Goal: Information Seeking & Learning: Learn about a topic

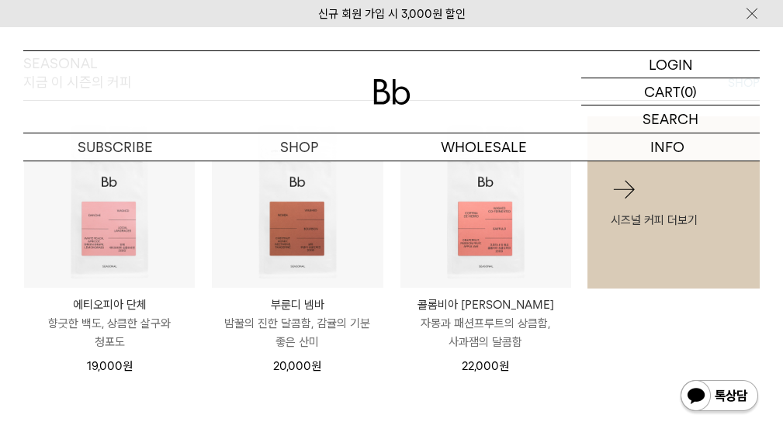
scroll to position [519, 0]
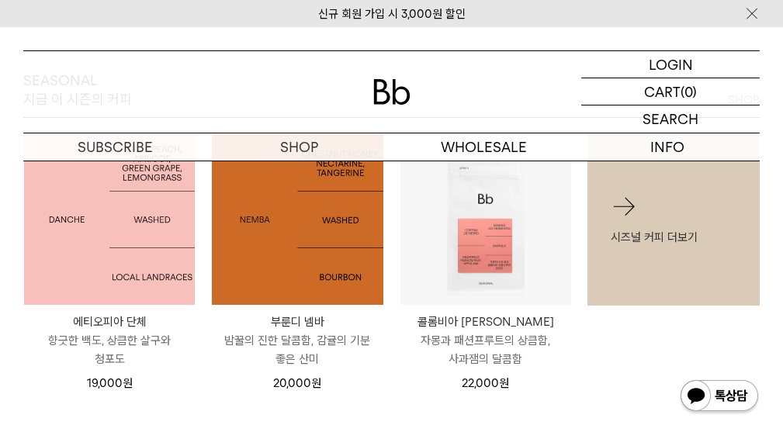
click at [137, 228] on img at bounding box center [109, 219] width 171 height 171
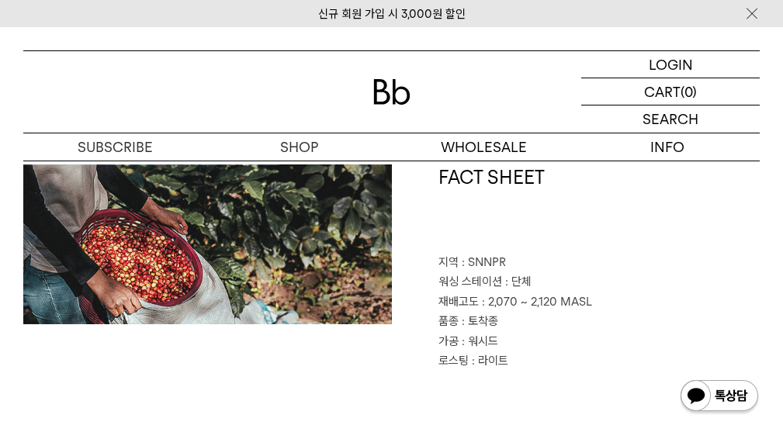
scroll to position [598, 0]
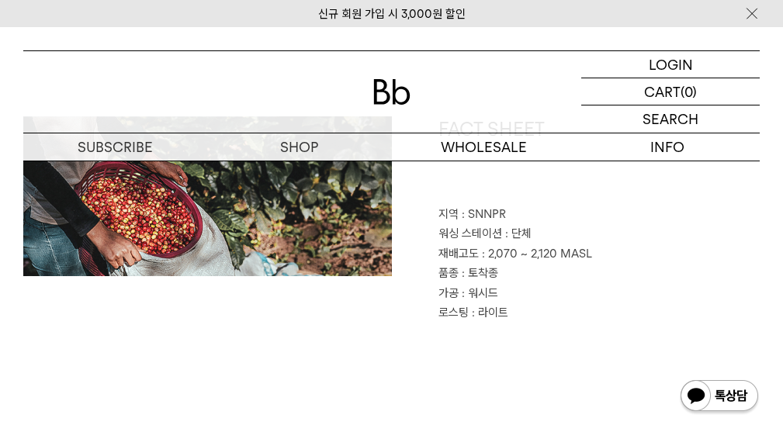
drag, startPoint x: 793, startPoint y: 40, endPoint x: 794, endPoint y: 101, distance: 61.3
drag, startPoint x: 475, startPoint y: 216, endPoint x: 518, endPoint y: 224, distance: 44.1
click at [515, 221] on p "지역 : SNNPR" at bounding box center [599, 215] width 322 height 20
click at [521, 224] on p "워싱 스테이션 : 단체" at bounding box center [599, 234] width 322 height 20
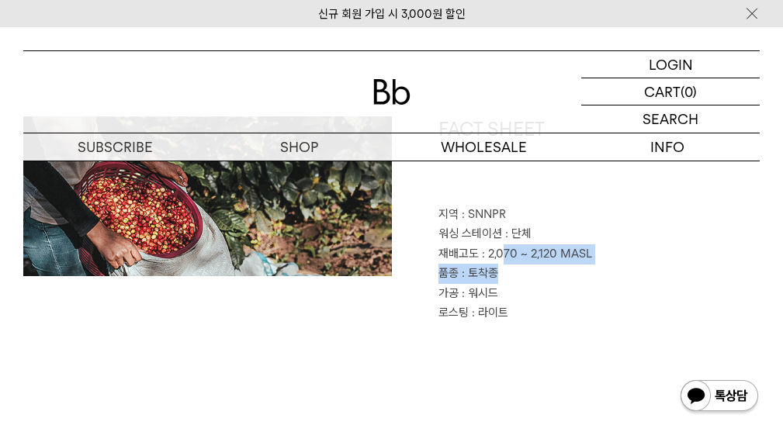
click at [495, 272] on div "FACT SHEET 지역 : SNNPR 워싱 스테이션 : 단체 재배고도 : 2,070 ~ 2,120 MASL 품종 : 토착종 가공 : 워시드 …" at bounding box center [576, 219] width 369 height 207
drag, startPoint x: 495, startPoint y: 281, endPoint x: 503, endPoint y: 303, distance: 23.1
click at [503, 301] on div "FACT SHEET 지역 : SNNPR 워싱 스테이션 : 단체 재배고도 : 2,070 ~ 2,120 MASL 품종 : 토착종 가공 : 워시드 …" at bounding box center [576, 219] width 369 height 207
click at [526, 324] on div "FACT SHEET 지역 : SNNPR 워싱 스테이션 : 단체 재배고도 : 2,070 ~ 2,120 MASL 품종 : 토착종 가공 : 워시드 …" at bounding box center [391, 297] width 736 height 362
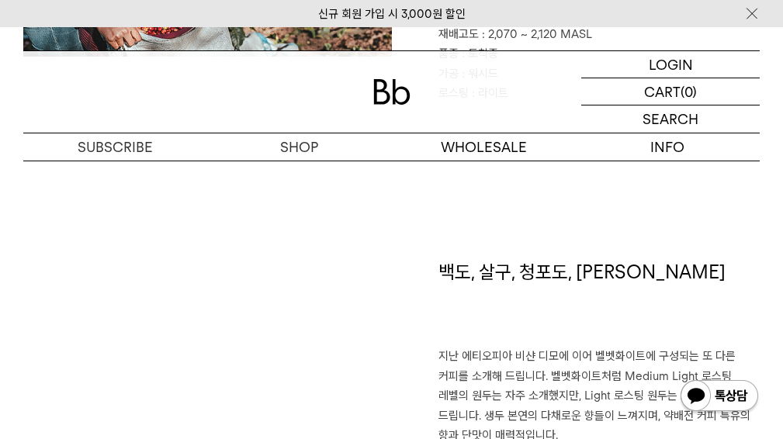
scroll to position [0, 0]
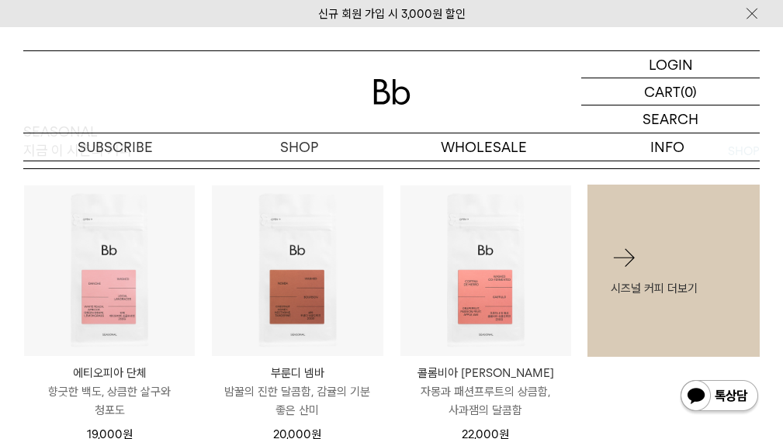
click at [0, 0] on img at bounding box center [0, 0] width 0 height 0
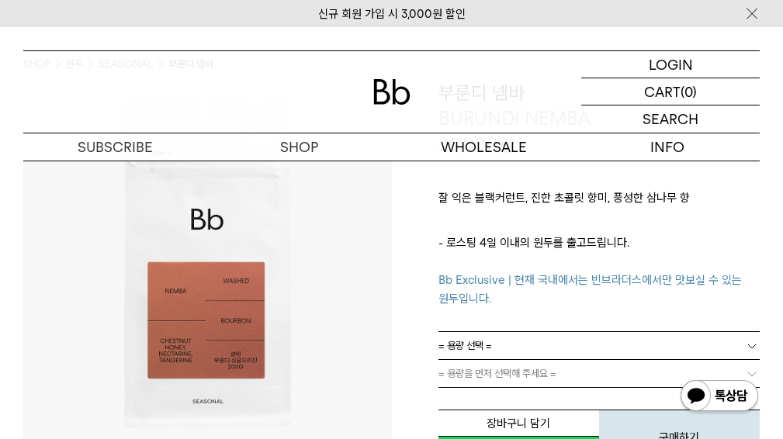
scroll to position [124, 0]
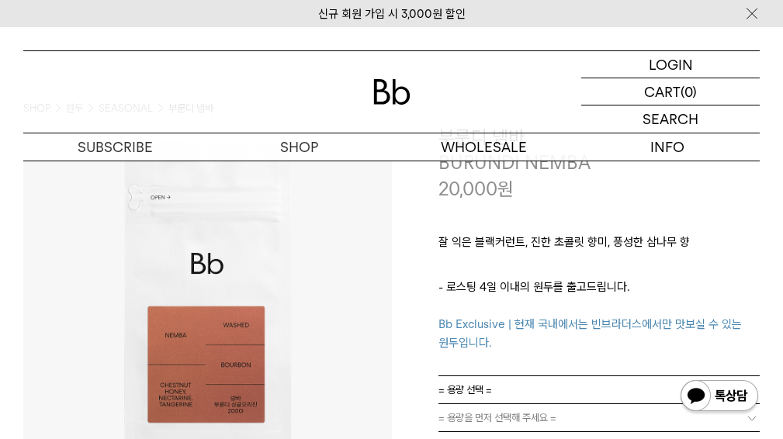
scroll to position [6, 0]
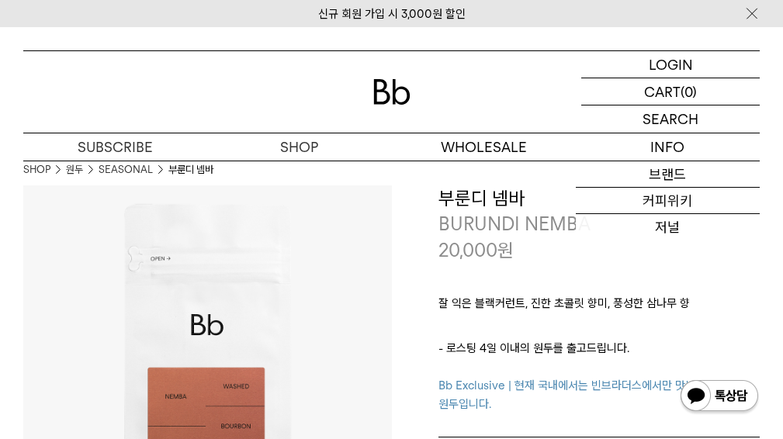
drag, startPoint x: 435, startPoint y: 305, endPoint x: 635, endPoint y: 304, distance: 200.2
click at [605, 302] on div "**********" at bounding box center [576, 378] width 369 height 386
click at [622, 302] on p "잘 익은 블랙커런트, 진한 초콜릿 향미, 풍성한 삼나무 향" at bounding box center [599, 307] width 322 height 26
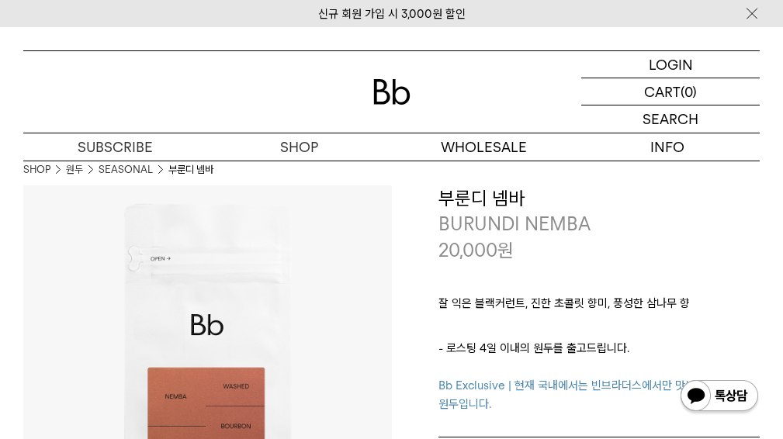
click at [636, 305] on p "잘 익은 블랙커런트, 진한 초콜릿 향미, 풍성한 삼나무 향" at bounding box center [599, 307] width 322 height 26
drag, startPoint x: 674, startPoint y: 305, endPoint x: 508, endPoint y: 302, distance: 166.1
click at [508, 302] on p "잘 익은 블랙커런트, 진한 초콜릿 향미, 풍성한 삼나무 향" at bounding box center [599, 307] width 322 height 26
click at [625, 312] on p "잘 익은 블랙커런트, 진한 초콜릿 향미, 풍성한 삼나무 향" at bounding box center [599, 307] width 322 height 26
drag, startPoint x: 570, startPoint y: 311, endPoint x: 440, endPoint y: 310, distance: 130.4
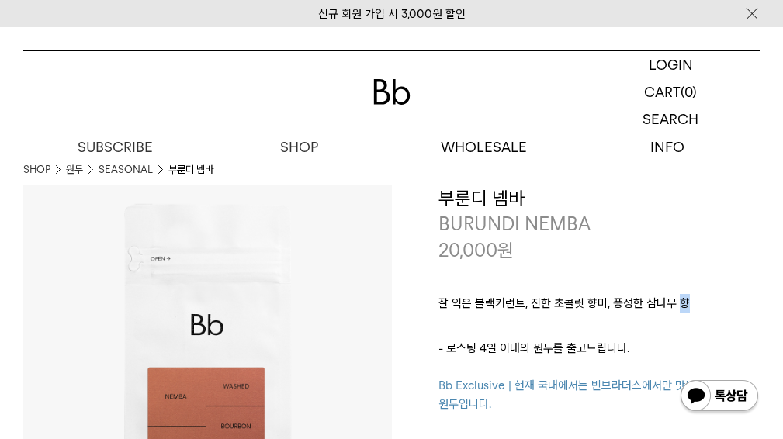
click at [452, 311] on p "잘 익은 블랙커런트, 진한 초콜릿 향미, 풍성한 삼나무 향" at bounding box center [599, 307] width 322 height 26
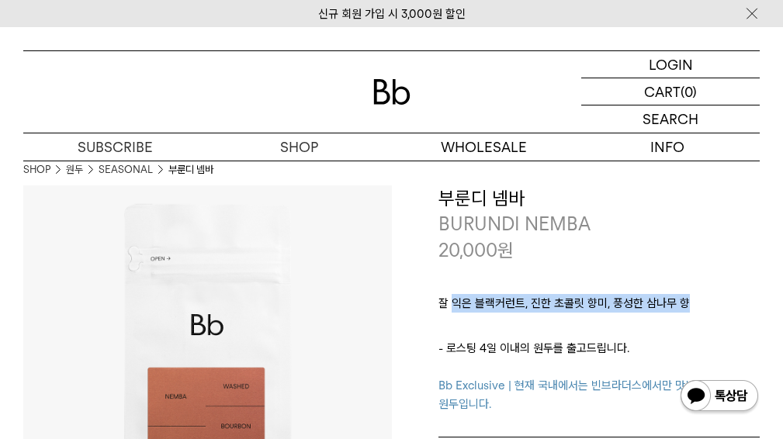
click at [632, 318] on p "잘 익은 블랙커런트, 진한 초콜릿 향미, 풍성한 삼나무 향" at bounding box center [599, 307] width 322 height 26
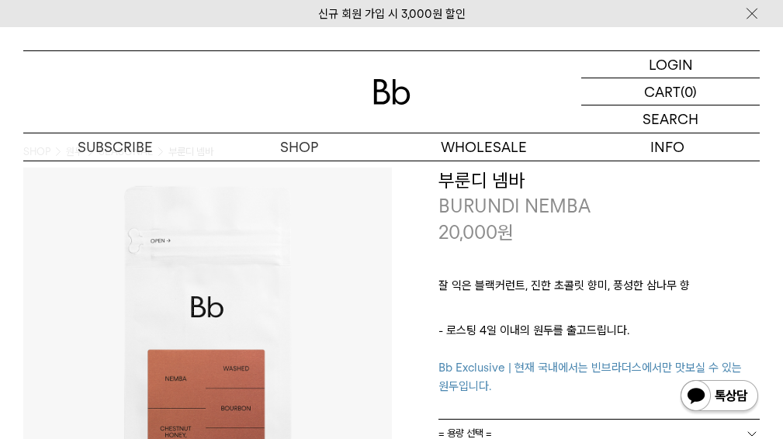
scroll to position [0, 0]
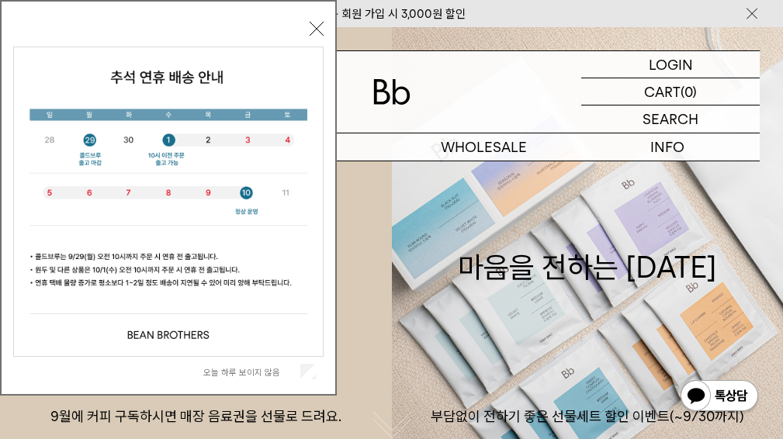
click at [0, 0] on img at bounding box center [0, 0] width 0 height 0
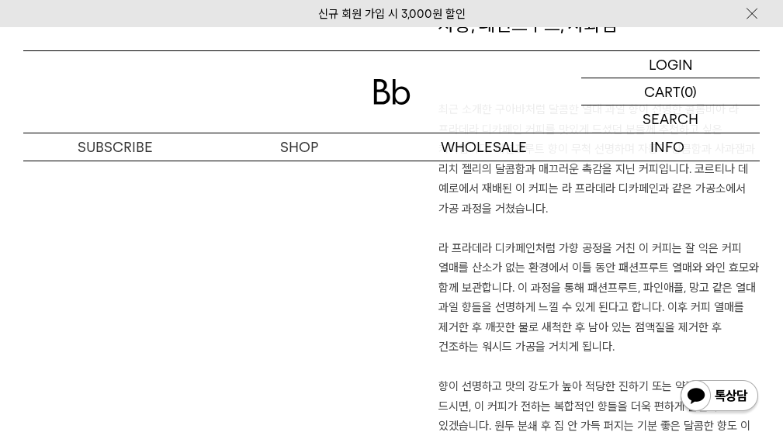
scroll to position [1153, 0]
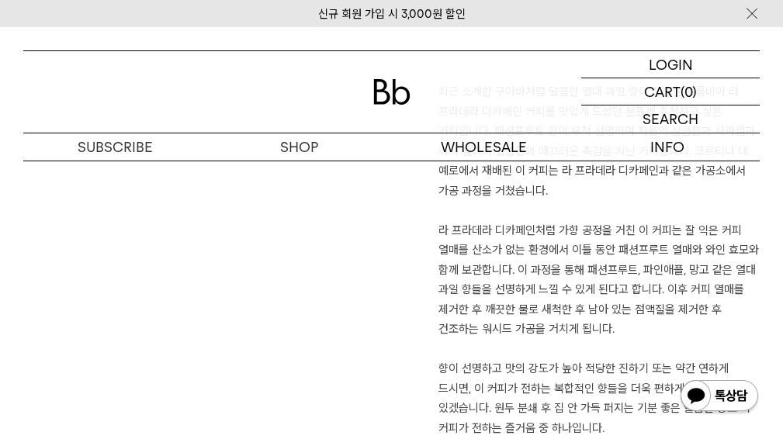
drag, startPoint x: 783, startPoint y: 136, endPoint x: 794, endPoint y: 167, distance: 32.9
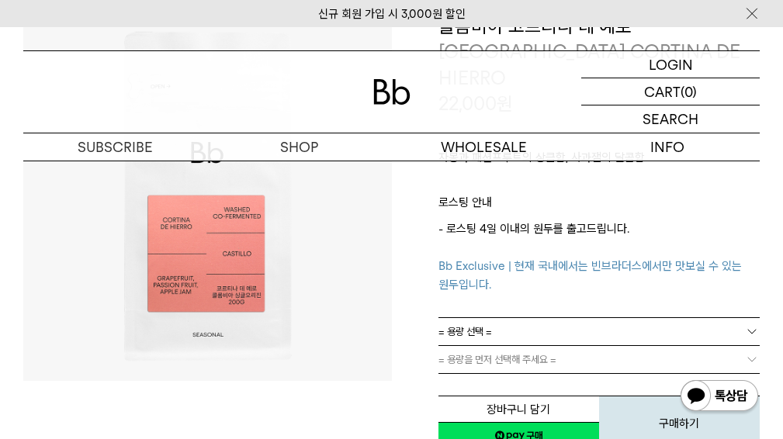
scroll to position [90, 0]
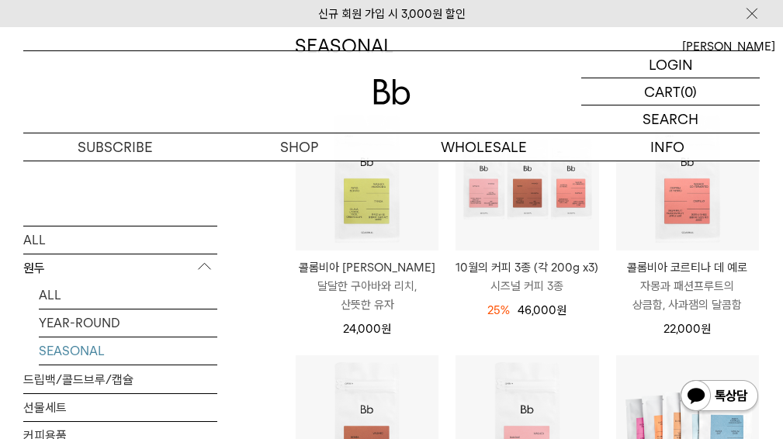
scroll to position [182, 0]
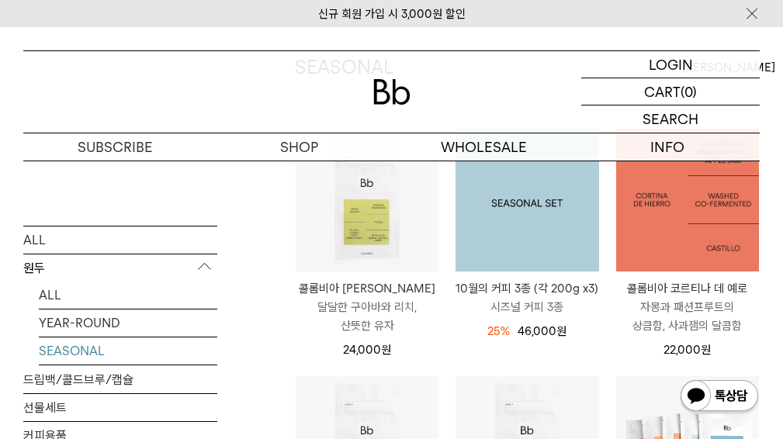
click at [0, 0] on img at bounding box center [0, 0] width 0 height 0
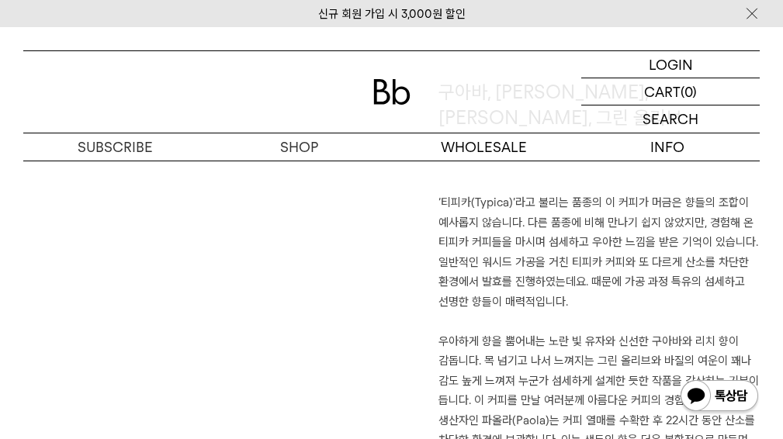
scroll to position [1025, 0]
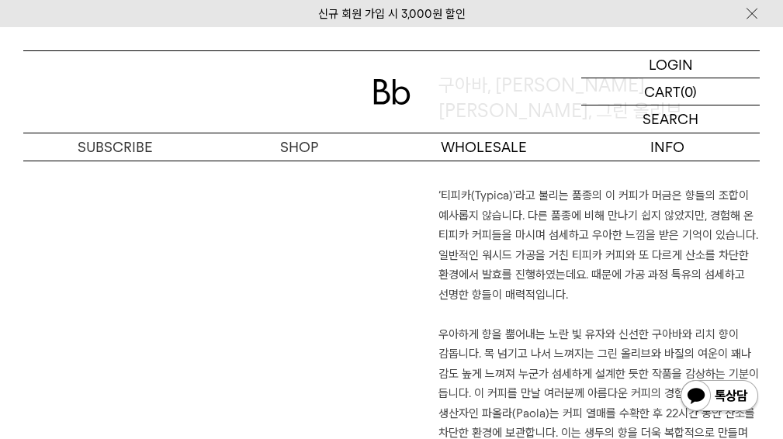
drag, startPoint x: 793, startPoint y: 41, endPoint x: 794, endPoint y: 167, distance: 125.7
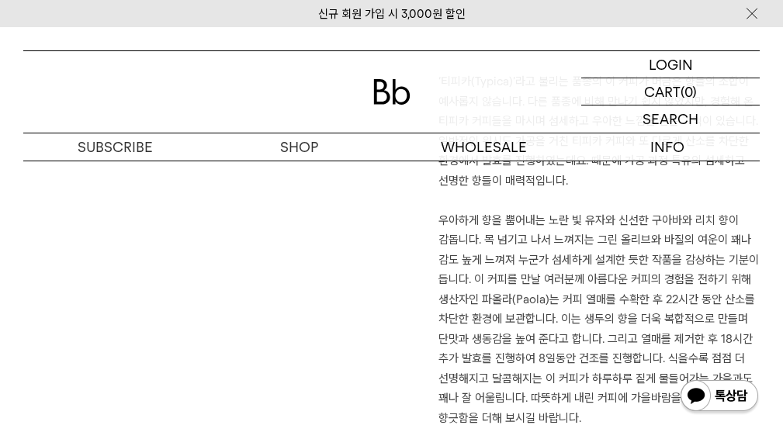
scroll to position [1196, 0]
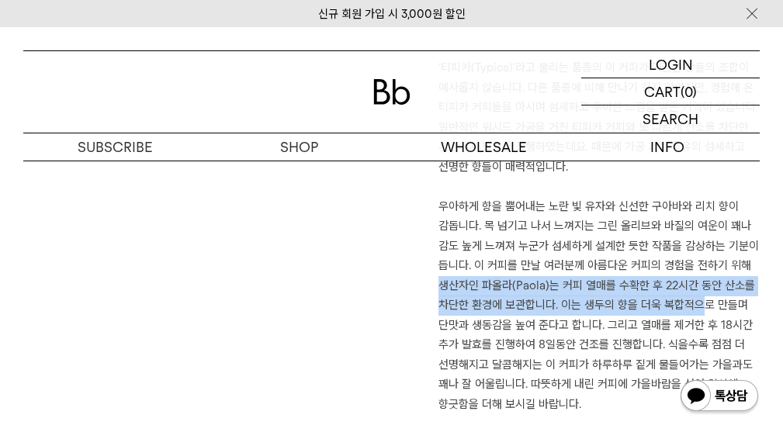
drag, startPoint x: 437, startPoint y: 257, endPoint x: 716, endPoint y: 276, distance: 280.0
click at [709, 274] on div "구아바, 리치, 유자, 그린 올리브 ‘티피카(Typica)’라고 불리는 품종의 이 커피가 머금은 향들의 조합이 예사롭지 않습니다. 다른 품종에…" at bounding box center [576, 179] width 369 height 470
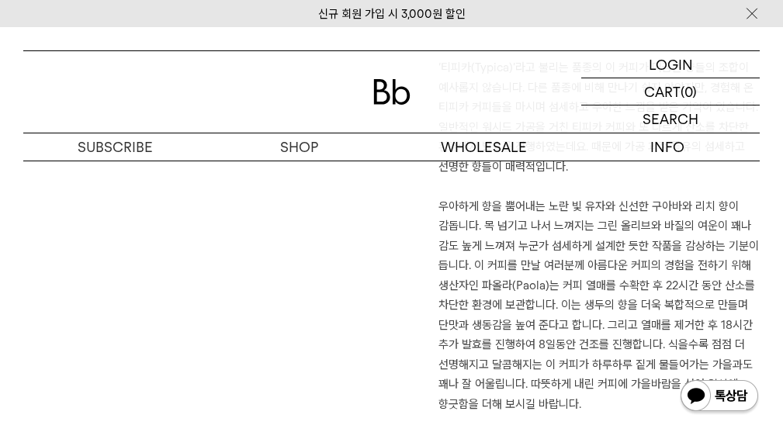
click at [729, 279] on p "우아하게 향을 뿜어내는 노란 빛 유자와 신선한 구아바와 리치 향이 감돕니다. 목 넘기고 나서 느껴지는 그린 올리브와 바질의 여운이 꽤나 감도 …" at bounding box center [599, 306] width 322 height 218
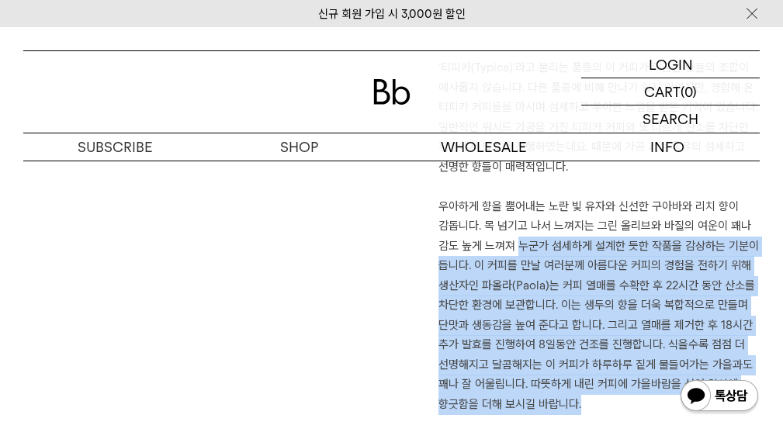
drag, startPoint x: 587, startPoint y: 372, endPoint x: 516, endPoint y: 198, distance: 187.9
click at [518, 210] on p "우아하게 향을 뿜어내는 노란 빛 유자와 신선한 구아바와 리치 향이 감돕니다. 목 넘기고 나서 느껴지는 그린 올리브와 바질의 여운이 꽤나 감도 …" at bounding box center [599, 306] width 322 height 218
click at [518, 204] on p "우아하게 향을 뿜어내는 노란 빛 유자와 신선한 구아바와 리치 향이 감돕니다. 목 넘기고 나서 느껴지는 그린 올리브와 바질의 여운이 꽤나 감도 …" at bounding box center [599, 306] width 322 height 218
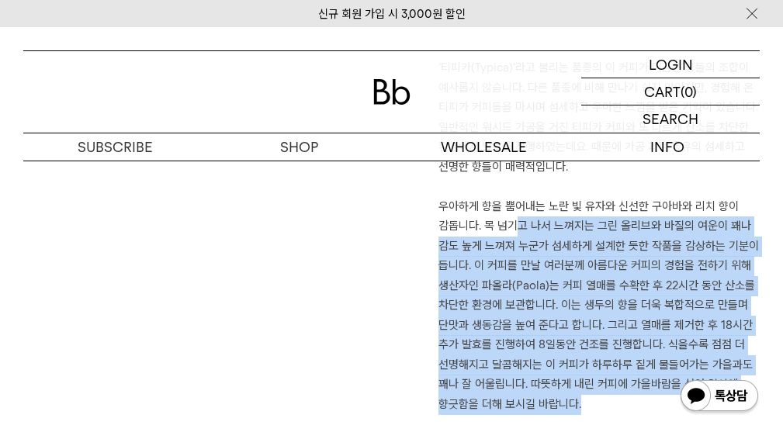
click at [649, 276] on p "우아하게 향을 뿜어내는 노란 빛 유자와 신선한 구아바와 리치 향이 감돕니다. 목 넘기고 나서 느껴지는 그린 올리브와 바질의 여운이 꽤나 감도 …" at bounding box center [599, 306] width 322 height 218
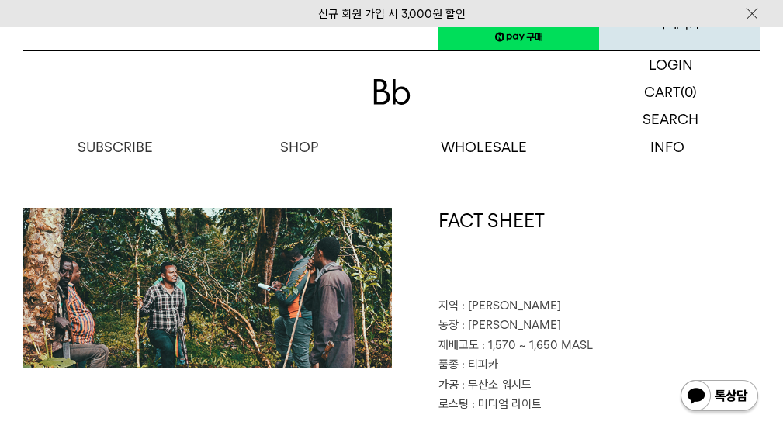
scroll to position [612, 0]
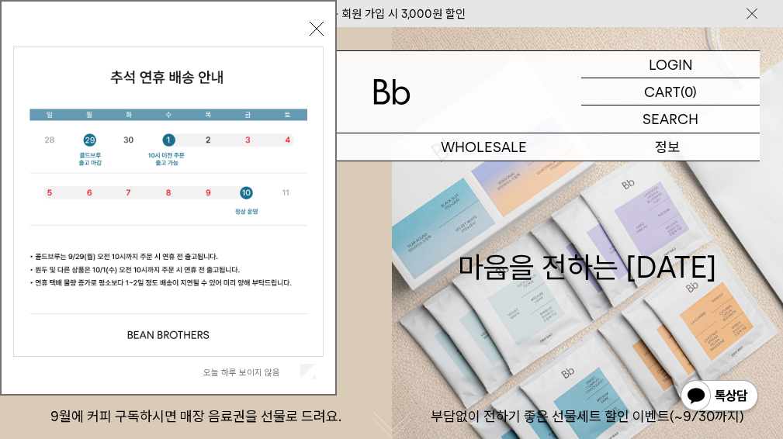
click at [695, 144] on p "정보" at bounding box center [668, 146] width 184 height 27
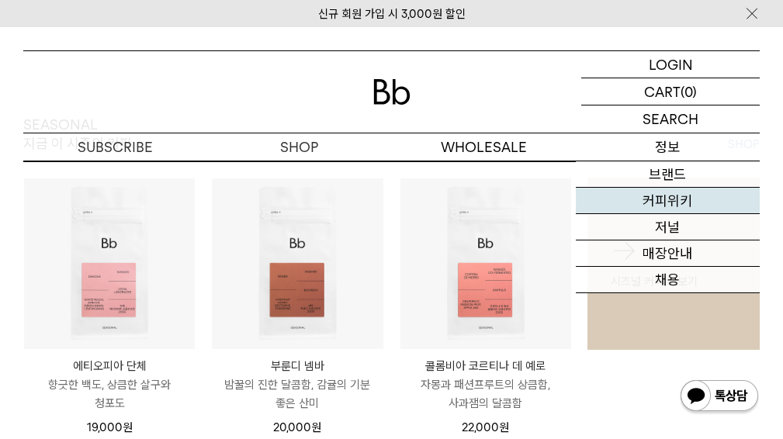
click at [692, 196] on link "커피위키" at bounding box center [668, 201] width 184 height 26
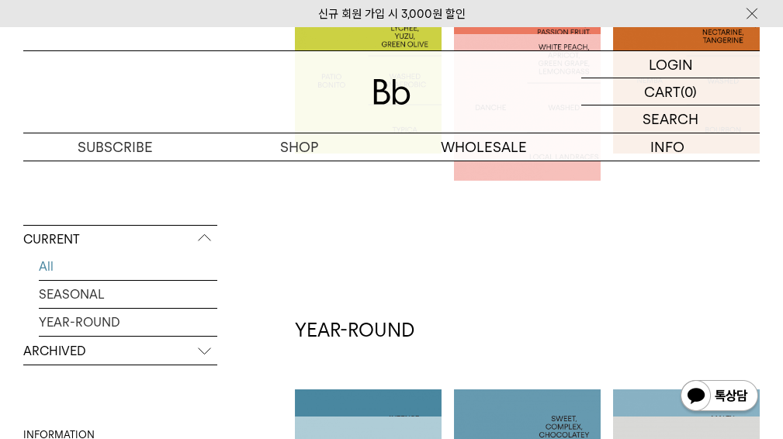
scroll to position [302, 0]
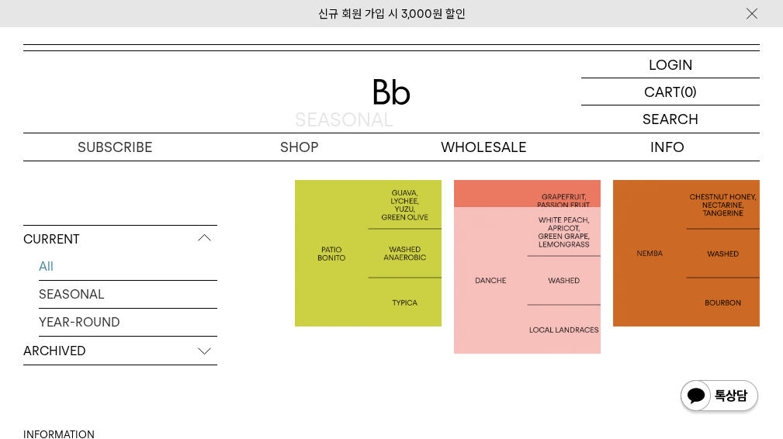
click at [720, 252] on p "BURUNDI NEMBA" at bounding box center [686, 253] width 147 height 19
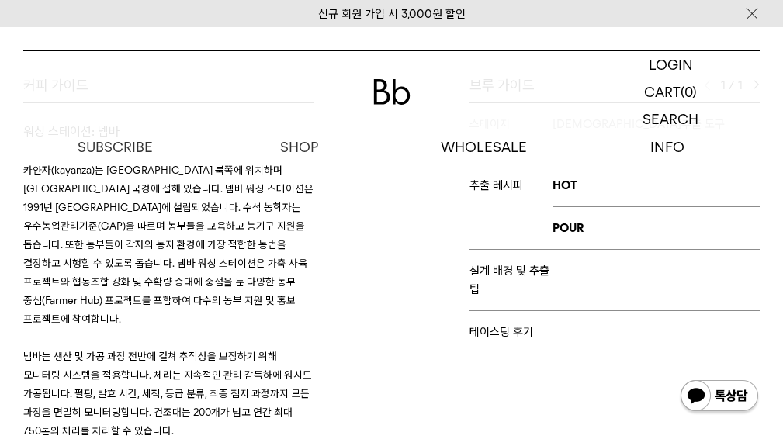
click at [782, 272] on html "신규 회원 가입 시 3,000원 할인 LOGIN 로그인 LOGIN 로그인 CART 장바구니 (0) SEARCH 검색 검색폼 ** 추천상품" at bounding box center [391, 202] width 783 height 1872
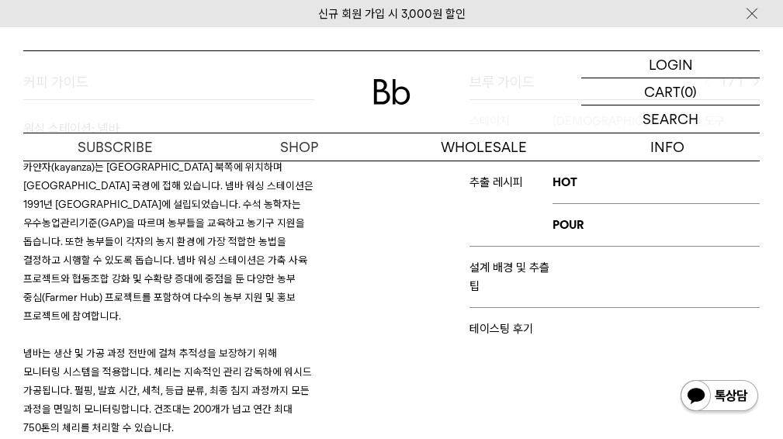
click at [600, 280] on td at bounding box center [656, 277] width 207 height 61
drag, startPoint x: 481, startPoint y: 248, endPoint x: 525, endPoint y: 263, distance: 46.1
click at [493, 255] on td "설계 배경 및 추츨 팁" at bounding box center [511, 277] width 83 height 61
click at [580, 267] on p at bounding box center [656, 267] width 207 height 19
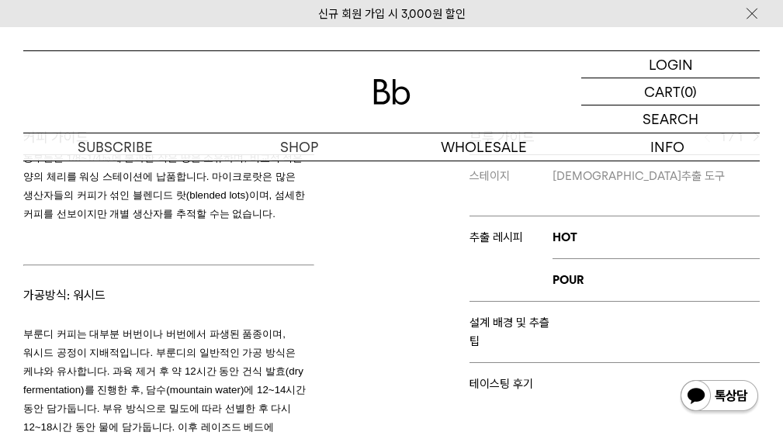
scroll to position [692, 0]
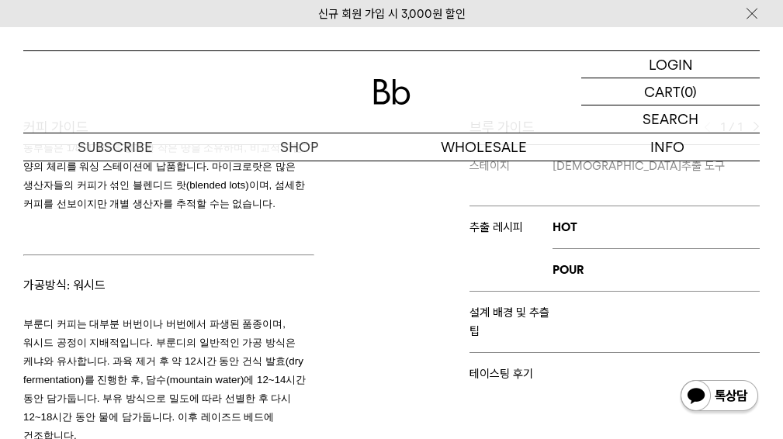
click at [137, 314] on p "부룬디 커피는 대부분 버번이나 버번에서 파생된 품종이며, 워시드 공정이 지배적입니다. 부룬디의 일반적인 가공 방식은 케냐와 유사합니다. 과육 …" at bounding box center [168, 379] width 291 height 130
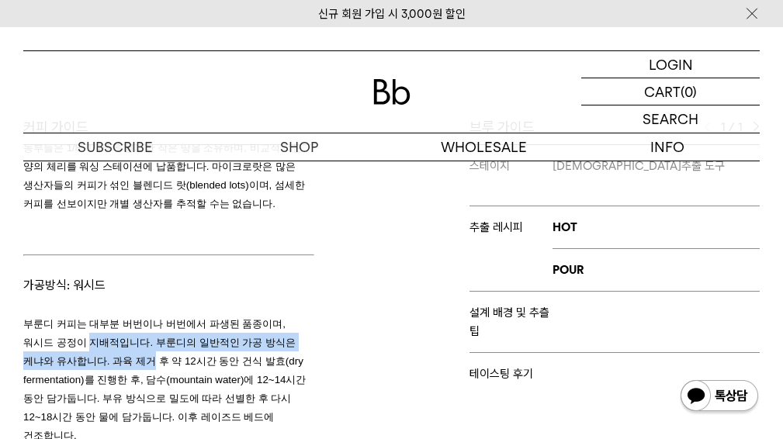
drag, startPoint x: 137, startPoint y: 263, endPoint x: 186, endPoint y: 328, distance: 82.0
click at [183, 326] on p "부룬디 커피는 대부분 버번이나 버번에서 파생된 품종이며, 워시드 공정이 지배적입니다. 부룬디의 일반적인 가공 방식은 케냐와 유사합니다. 과육 …" at bounding box center [168, 379] width 291 height 130
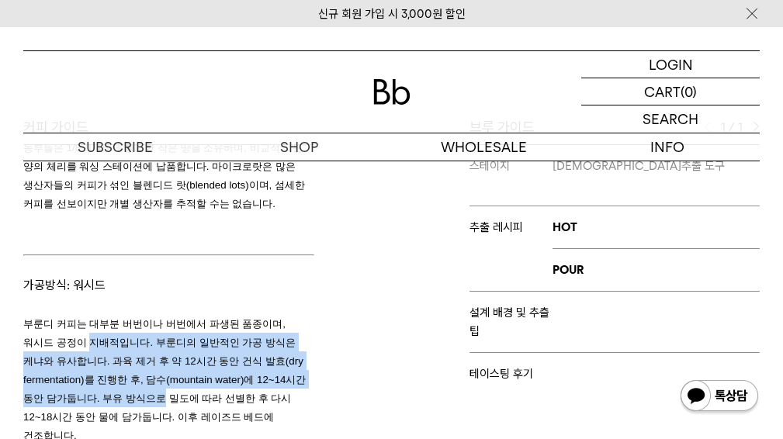
click at [186, 328] on span "부룬디 커피는 대부분 버번이나 버번에서 파생된 품종이며, 워시드 공정이 지배적입니다. 부룬디의 일반적인 가공 방식은 케냐와 유사합니다. 과육 …" at bounding box center [164, 379] width 282 height 123
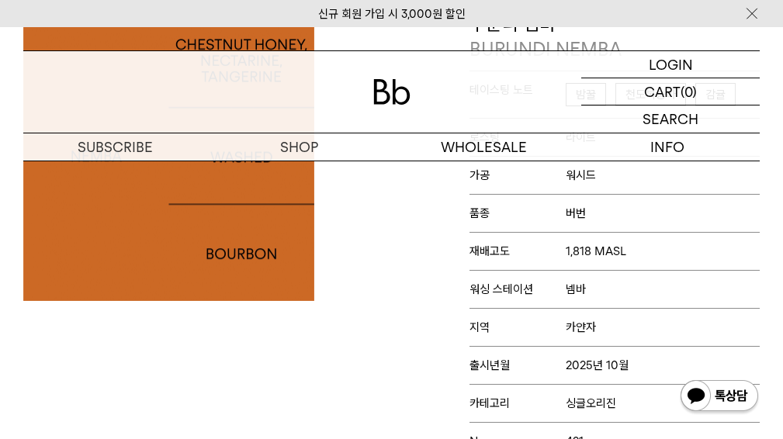
scroll to position [263, 0]
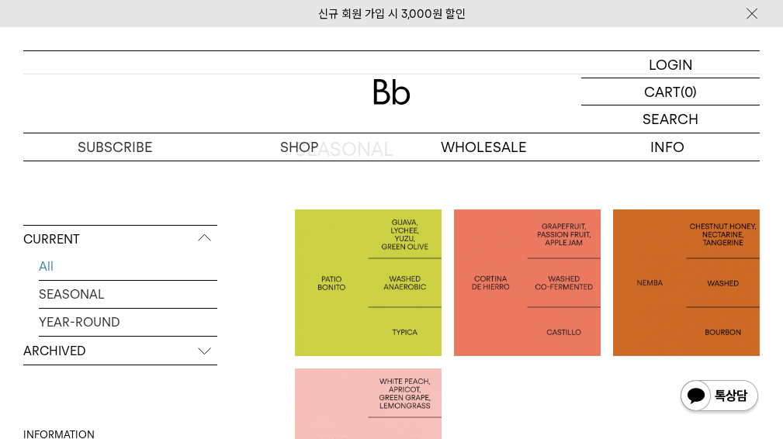
click at [392, 284] on p "COLOMBIA PATIO BONITO" at bounding box center [368, 282] width 147 height 37
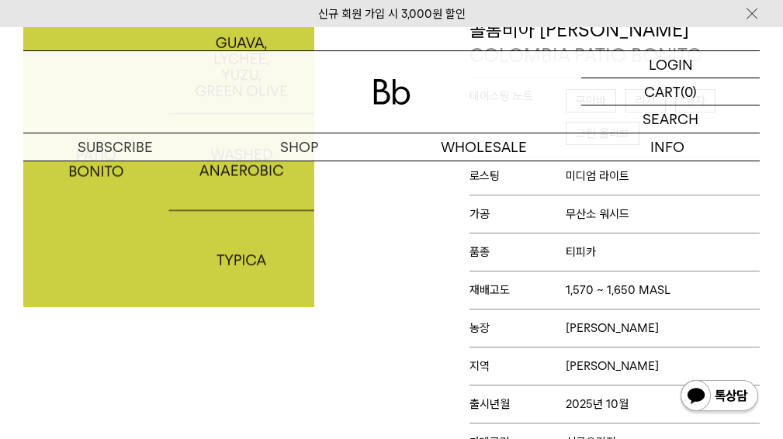
scroll to position [282, 0]
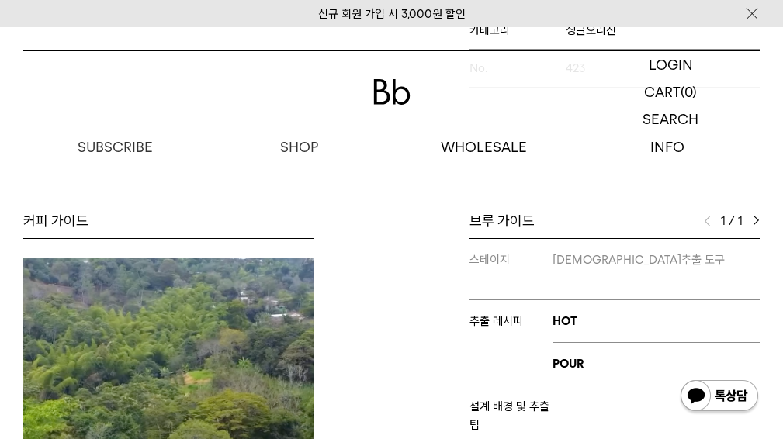
click at [782, 208] on html "신규 회원 가입 시 3,000원 할인 LOGIN 로그인 LOGIN 로그인 CART 장바구니 (0) SEARCH 검색 검색폼 ** 추천상품" at bounding box center [391, 321] width 783 height 1904
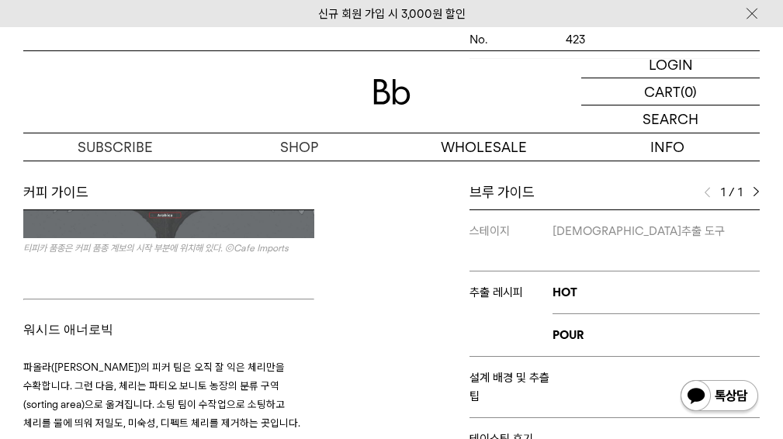
scroll to position [1153, 0]
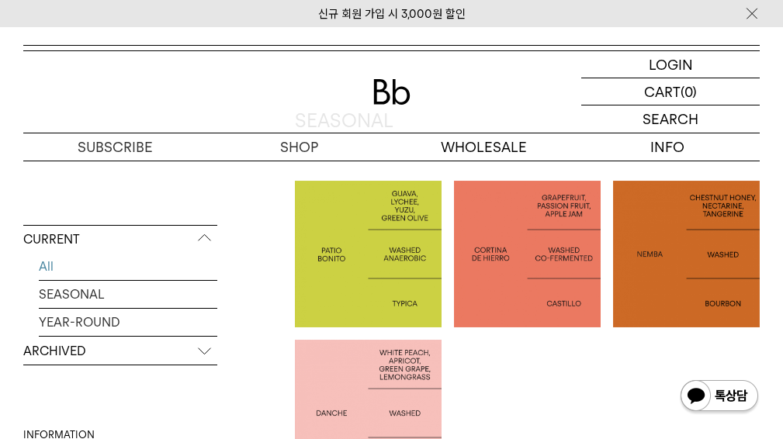
scroll to position [334, 0]
